Goal: Check status: Check status

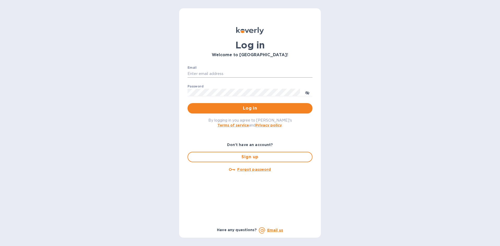
click at [230, 76] on input "Email" at bounding box center [249, 74] width 125 height 8
type input "[EMAIL_ADDRESS][DOMAIN_NAME]"
click at [187, 103] on button "Log in" at bounding box center [249, 108] width 125 height 10
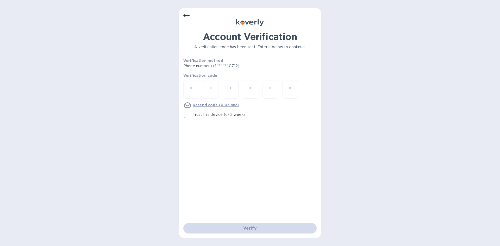
click at [192, 85] on input "number" at bounding box center [191, 90] width 7 height 10
type input "8"
type input "7"
type input "6"
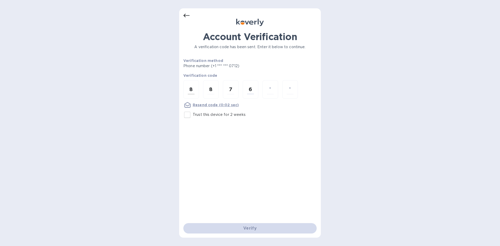
type input "9"
type input "6"
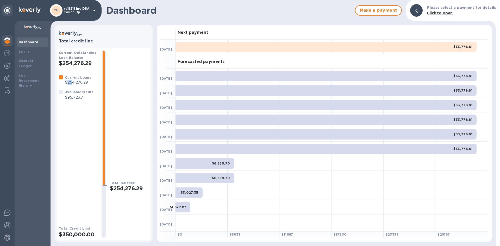
drag, startPoint x: 68, startPoint y: 83, endPoint x: 73, endPoint y: 83, distance: 4.9
click at [73, 83] on p "$254,276.29" at bounding box center [78, 82] width 26 height 5
click at [27, 53] on b "Loans" at bounding box center [24, 51] width 11 height 4
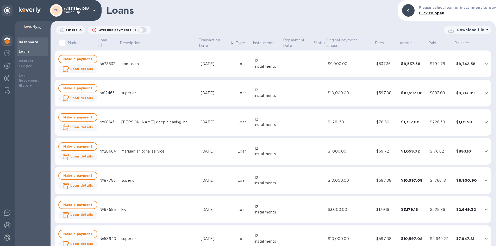
click at [31, 42] on b "Dashboard" at bounding box center [29, 42] width 20 height 4
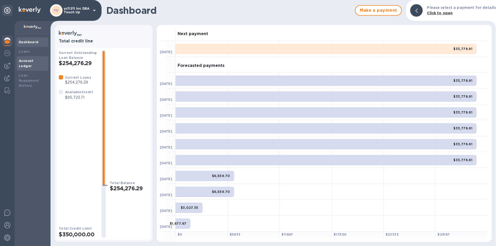
click at [33, 61] on b "Account Ledger" at bounding box center [26, 63] width 15 height 9
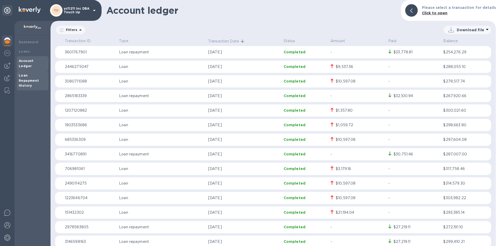
click at [31, 80] on div "Loan Repayment History" at bounding box center [33, 81] width 28 height 16
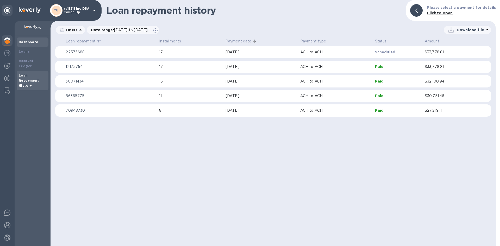
click at [25, 41] on b "Dashboard" at bounding box center [29, 42] width 20 height 4
